Goal: Navigation & Orientation: Go to known website

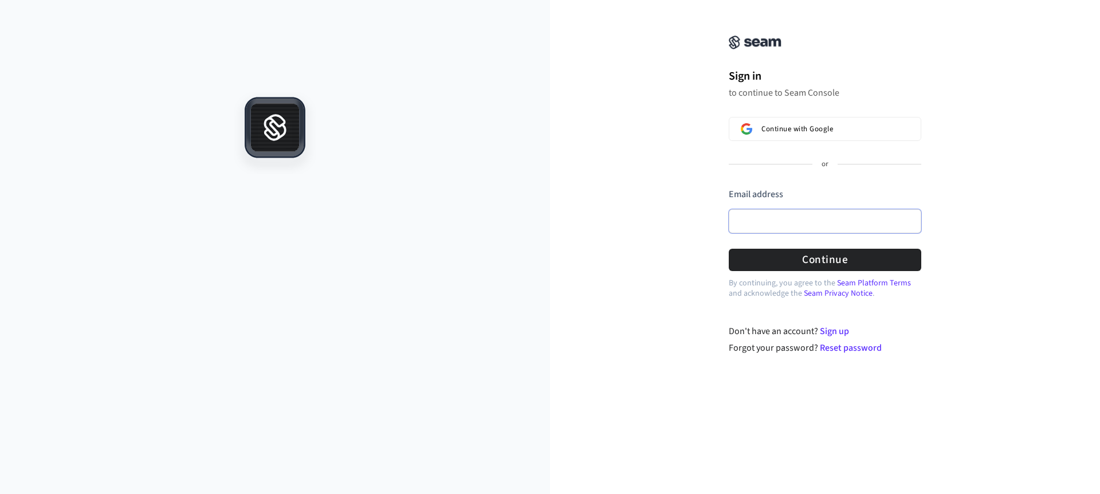
click at [762, 216] on input "Email address" at bounding box center [825, 221] width 192 height 24
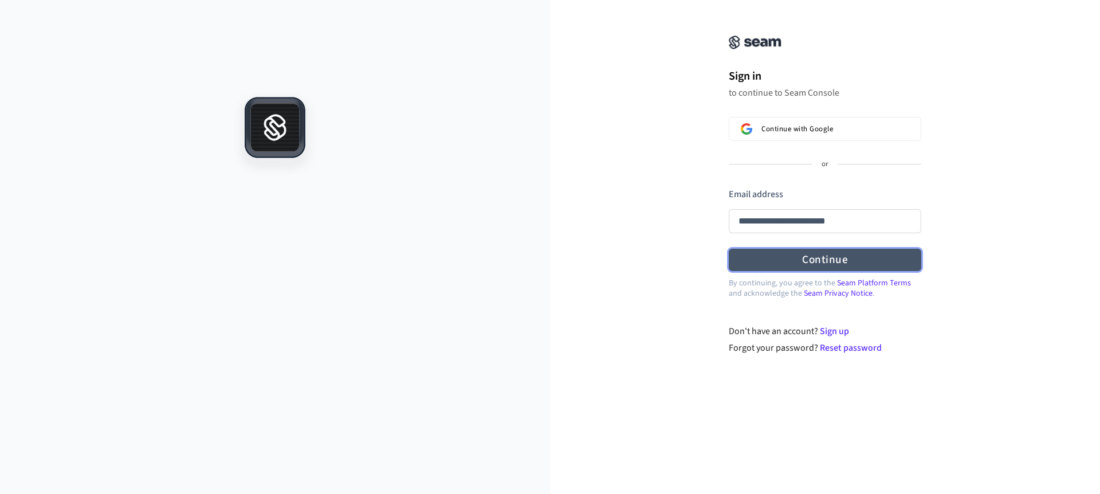
click at [804, 266] on button "Continue" at bounding box center [825, 260] width 192 height 22
type input "**********"
